Goal: Subscribe to service/newsletter

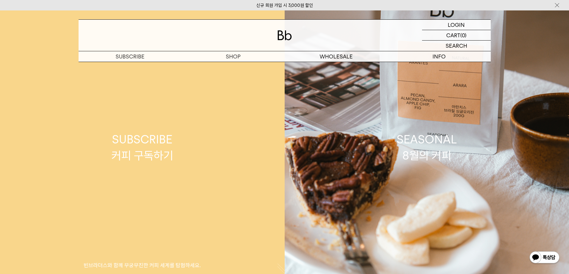
click at [120, 156] on div "SUBSCRIBE 커피 구독하기" at bounding box center [142, 148] width 62 height 32
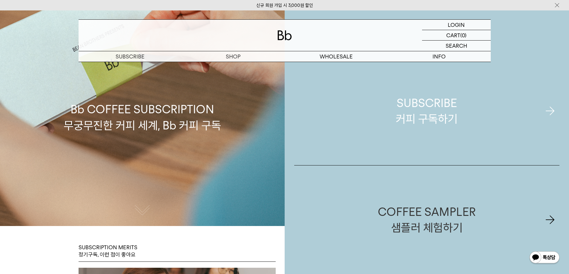
scroll to position [60, 0]
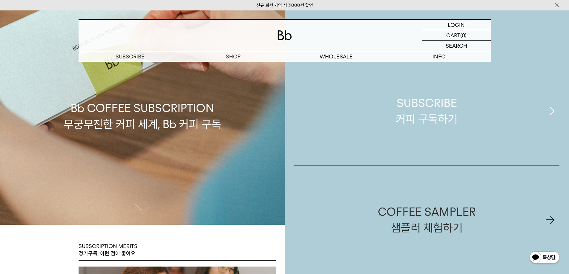
click at [455, 87] on link "SUBSCRIBE 커피 구독하기" at bounding box center [426, 111] width 265 height 109
